Goal: Information Seeking & Learning: Learn about a topic

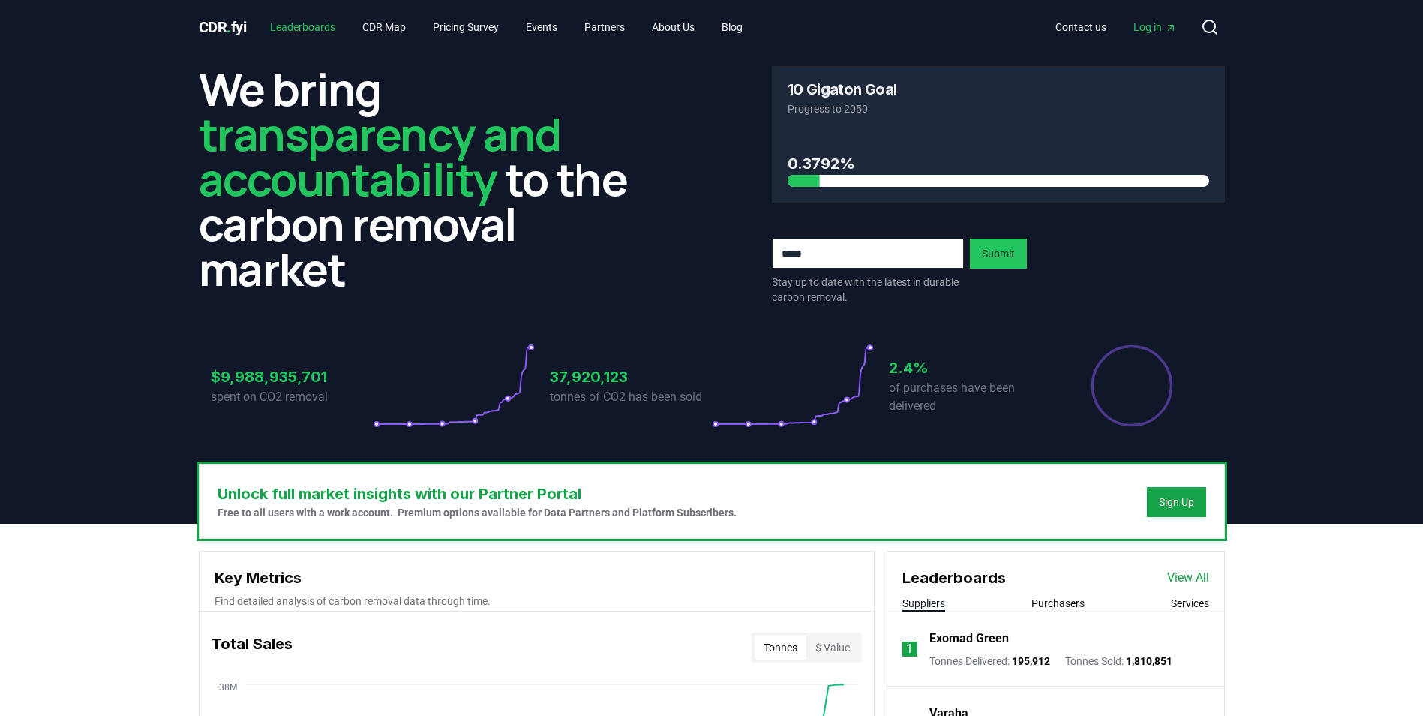
click at [314, 25] on link "Leaderboards" at bounding box center [302, 27] width 89 height 27
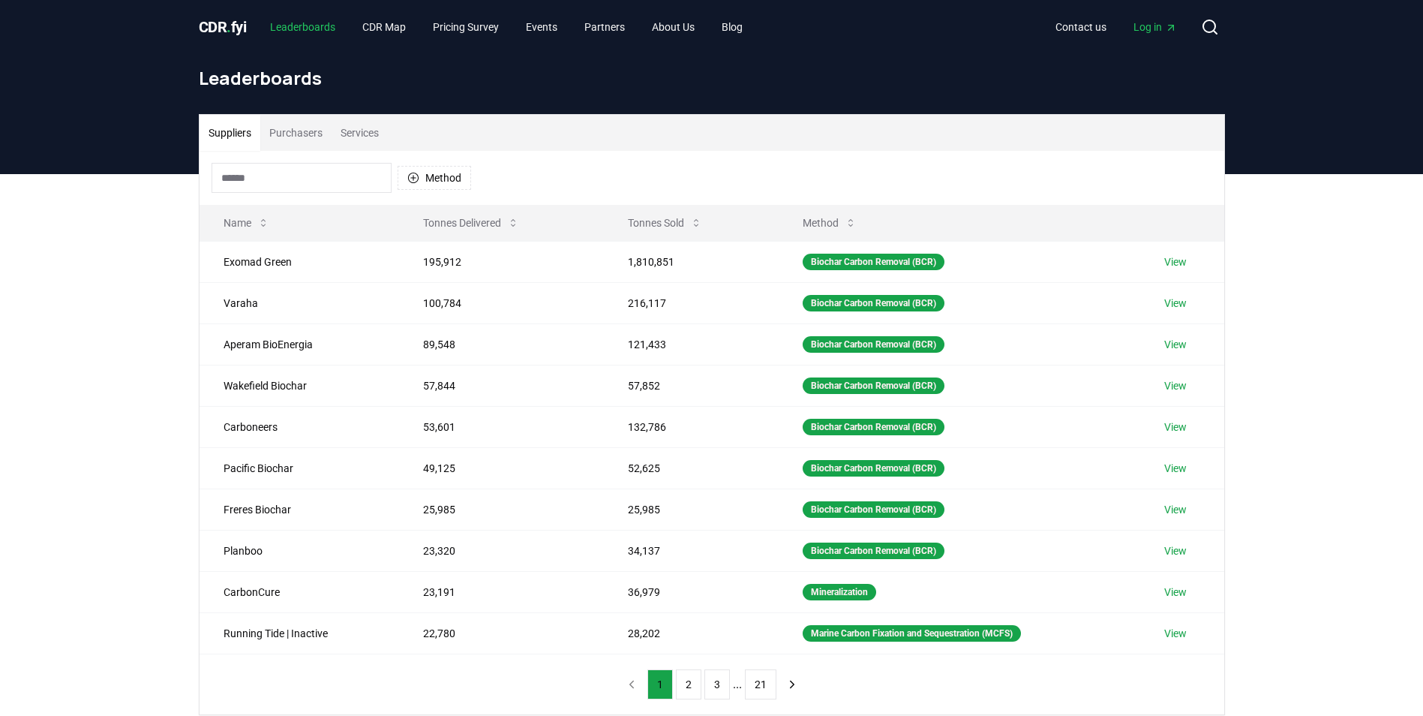
scroll to position [75, 0]
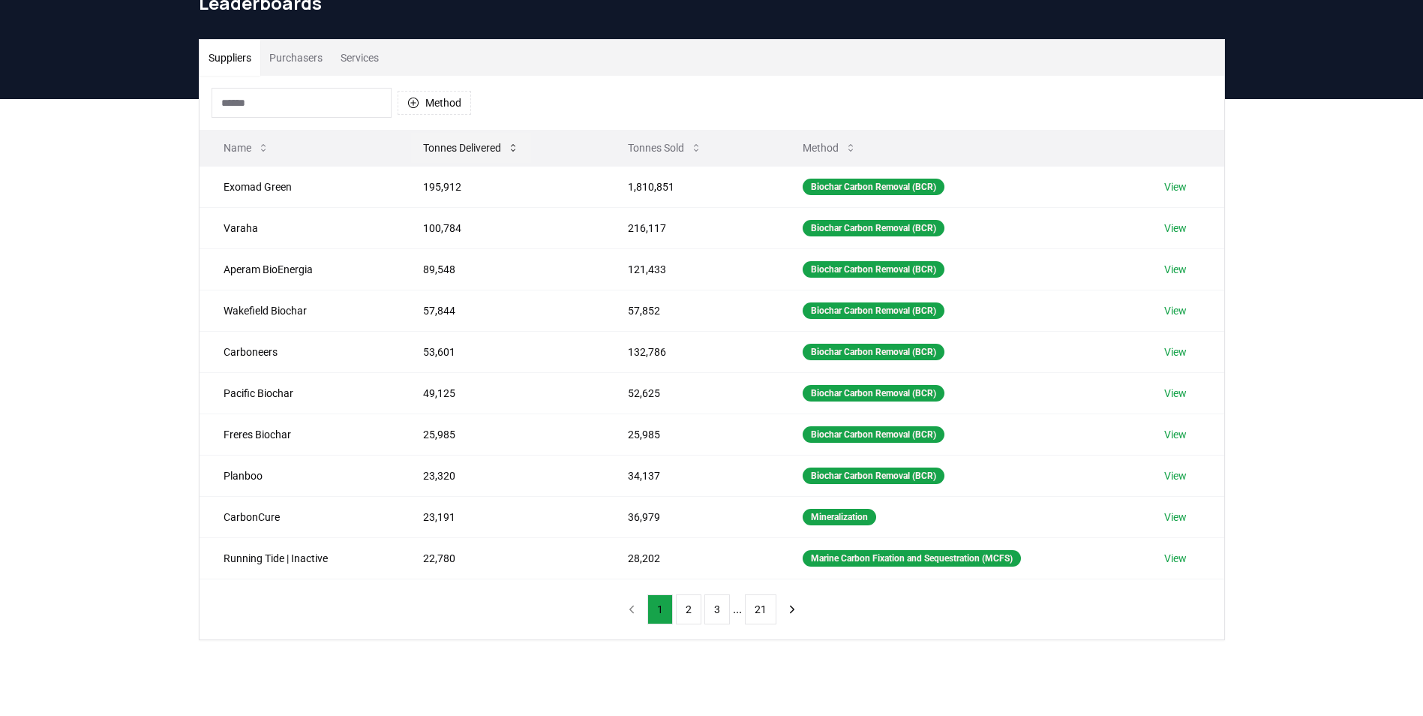
click at [488, 149] on button "Tonnes Delivered" at bounding box center [471, 148] width 120 height 30
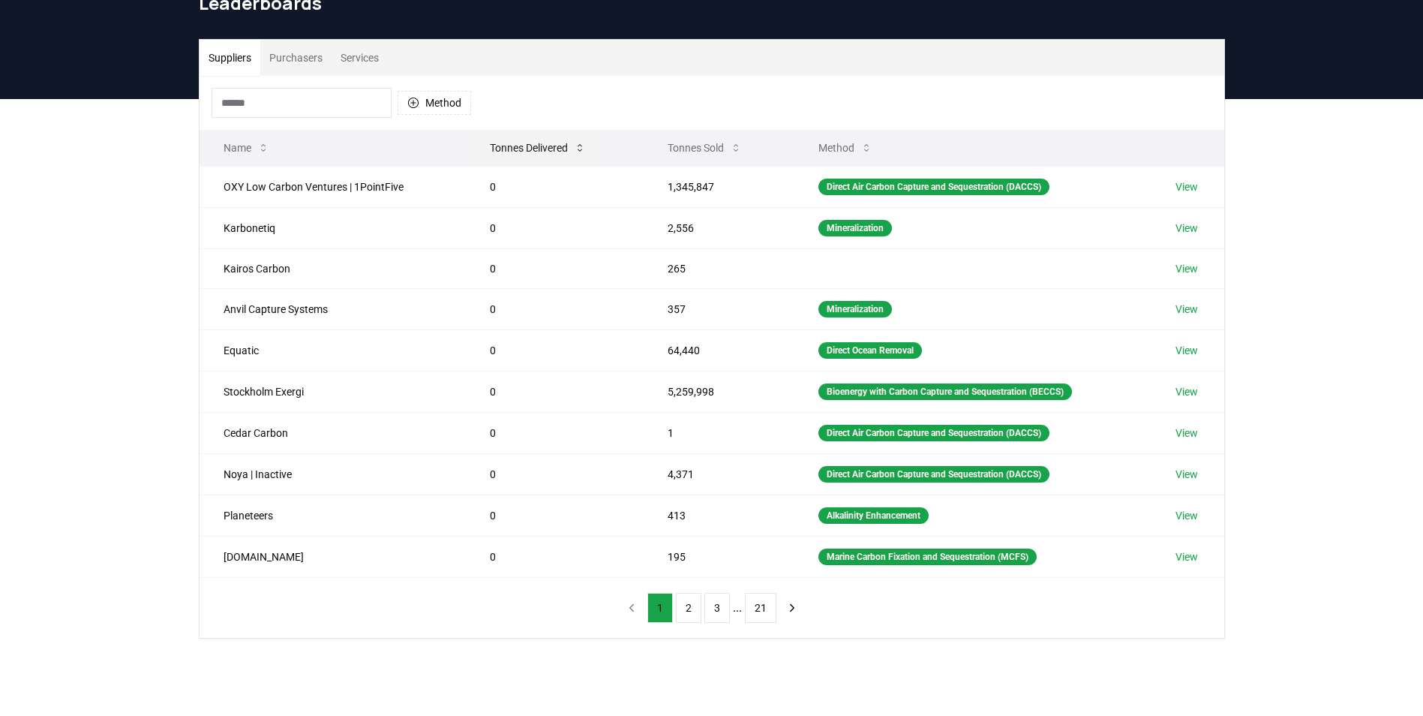
click at [488, 149] on button "Tonnes Delivered" at bounding box center [538, 148] width 120 height 30
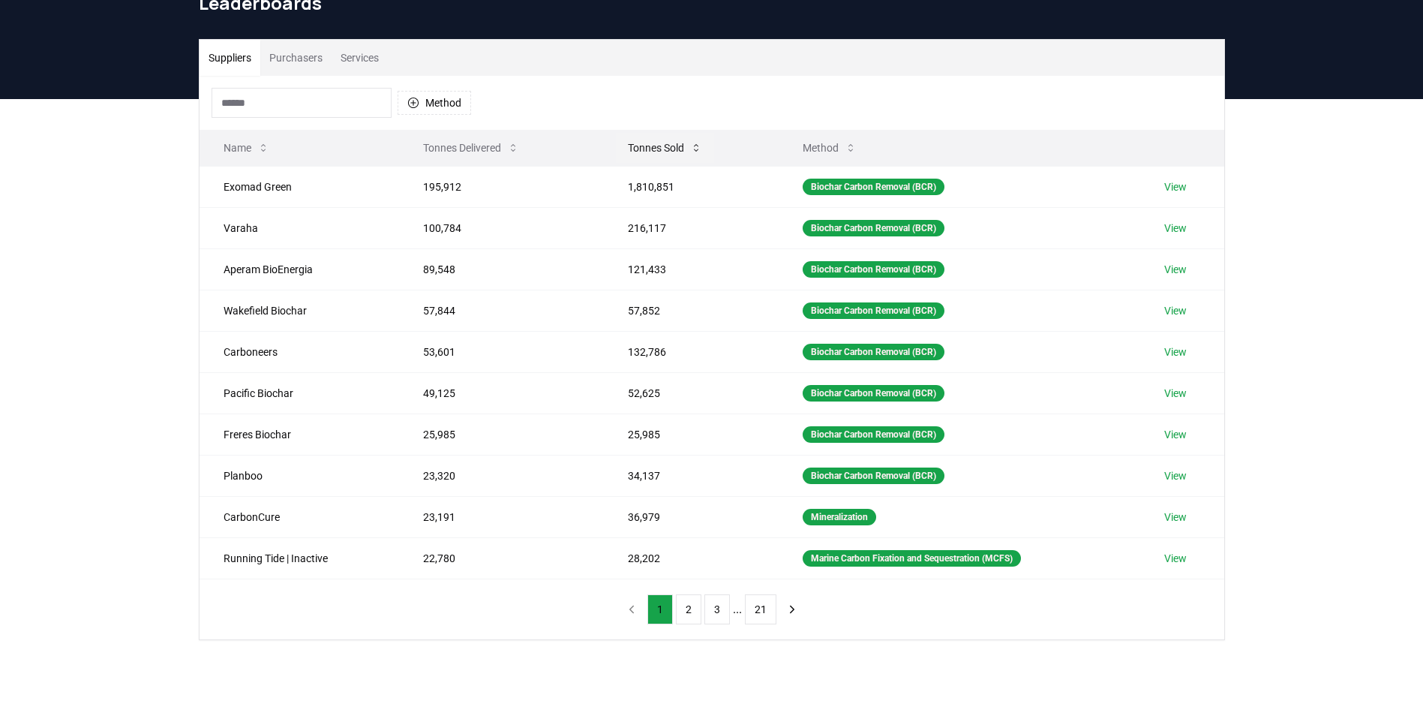
click at [641, 143] on button "Tonnes Sold" at bounding box center [665, 148] width 98 height 30
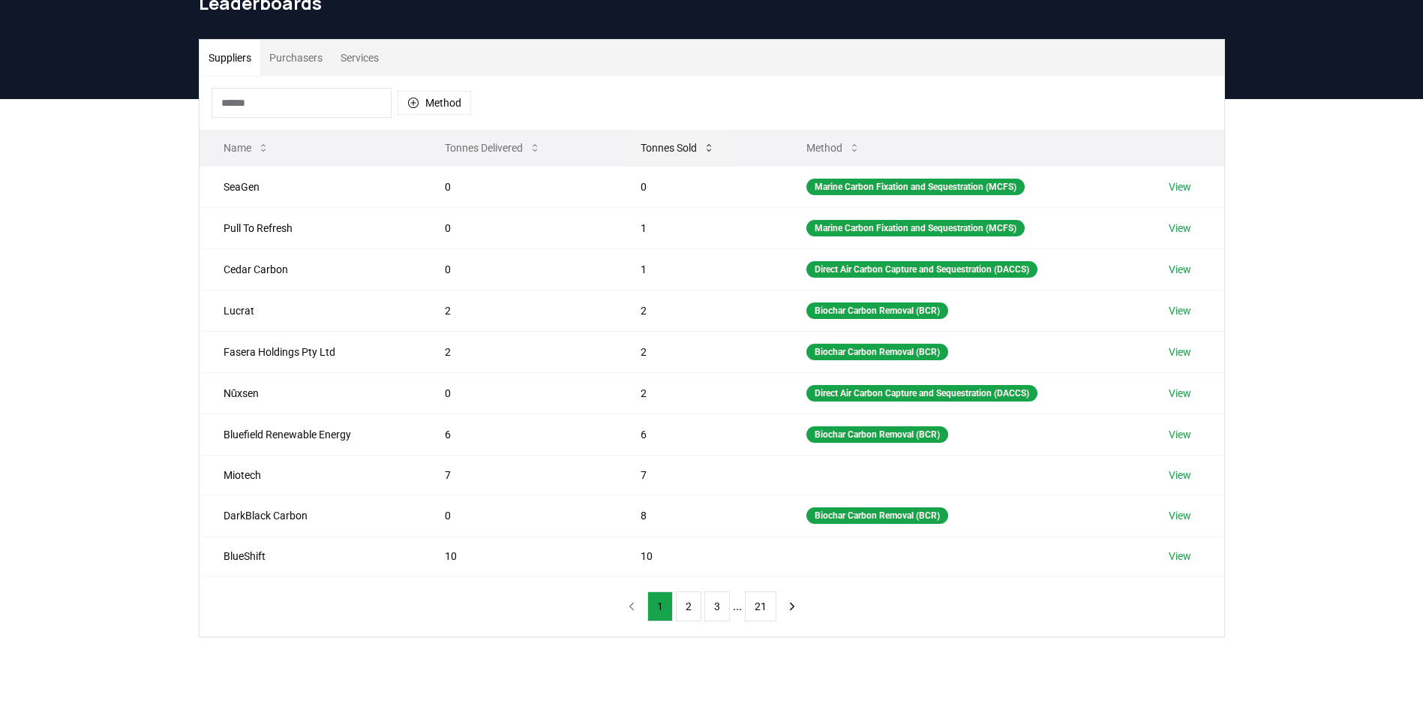
click at [641, 143] on button "Tonnes Sold" at bounding box center [678, 148] width 98 height 30
